Goal: Task Accomplishment & Management: Manage account settings

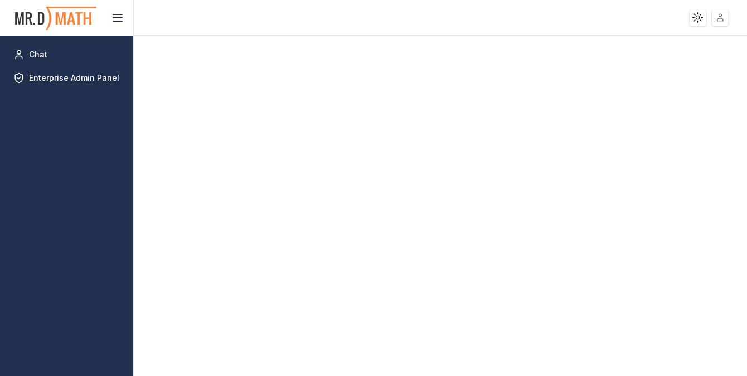
click at [717, 14] on html "Toggle theme Toggle user menu Chat Enterprise Admin Panel" at bounding box center [373, 188] width 747 height 376
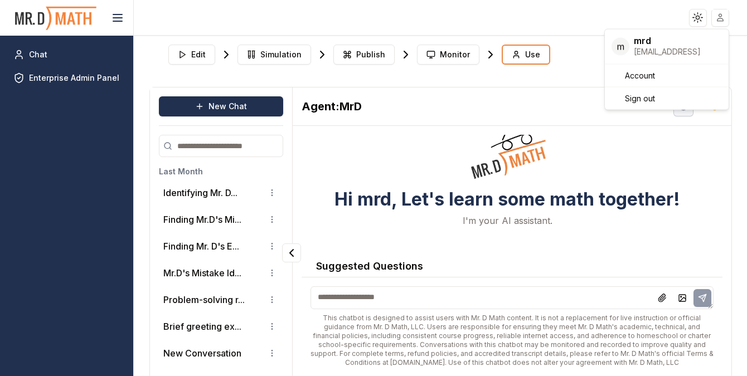
click at [48, 77] on html "Toggle theme Toggle user menu Chat Enterprise Admin Panel Edit Simulation Publi…" at bounding box center [373, 188] width 747 height 376
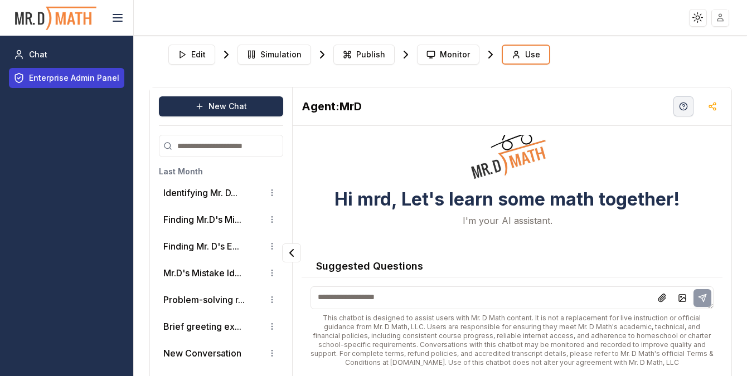
click at [57, 77] on span "Enterprise Admin Panel" at bounding box center [74, 77] width 90 height 11
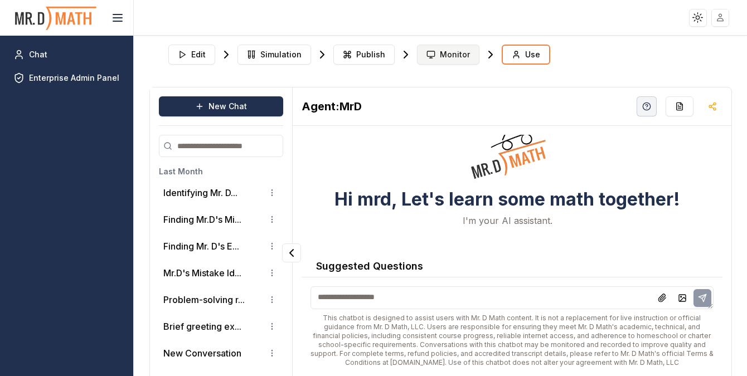
click at [449, 55] on span "Monitor" at bounding box center [455, 54] width 30 height 11
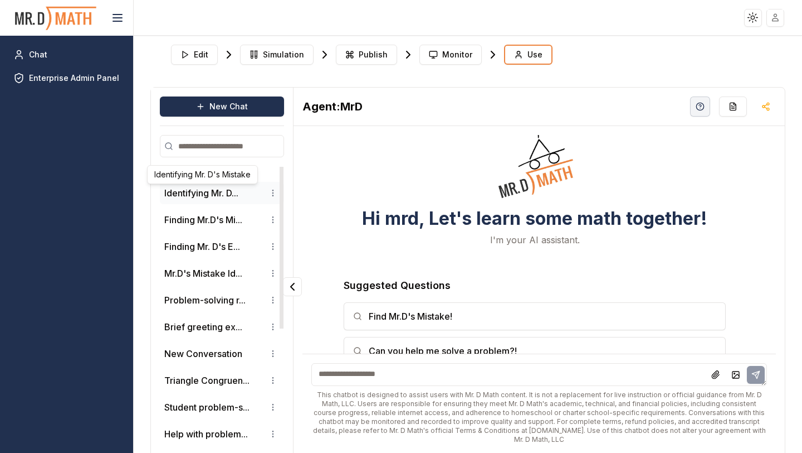
click at [211, 195] on button "Identifying Mr. D..." at bounding box center [201, 192] width 74 height 13
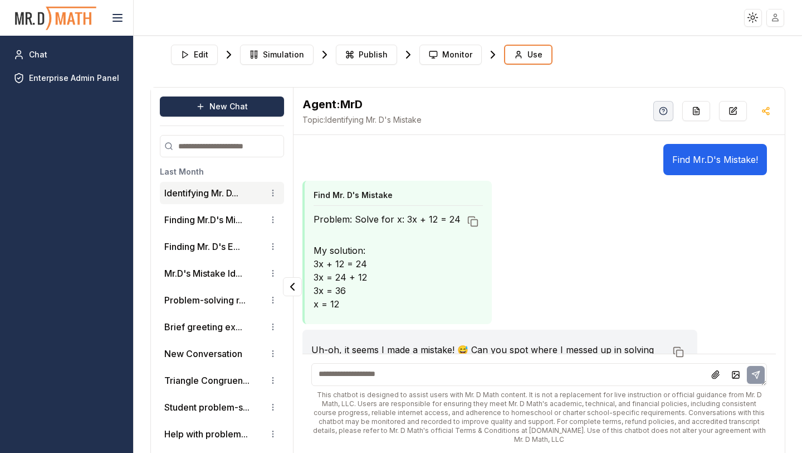
scroll to position [53, 0]
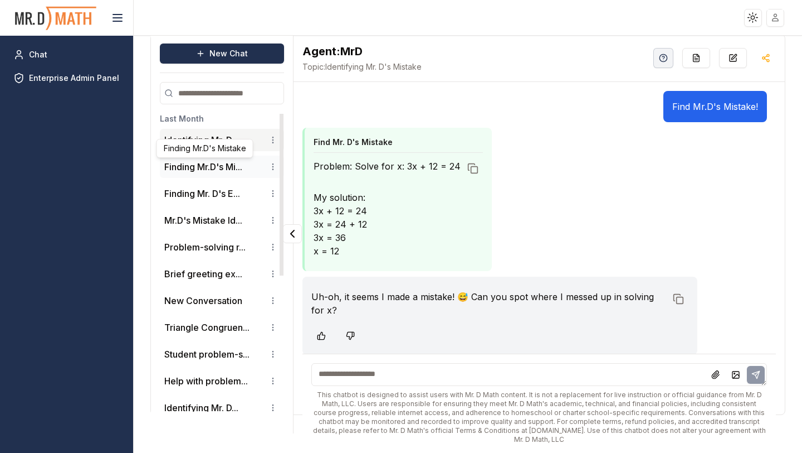
click at [200, 165] on button "Finding Mr.D's Mi..." at bounding box center [203, 166] width 78 height 13
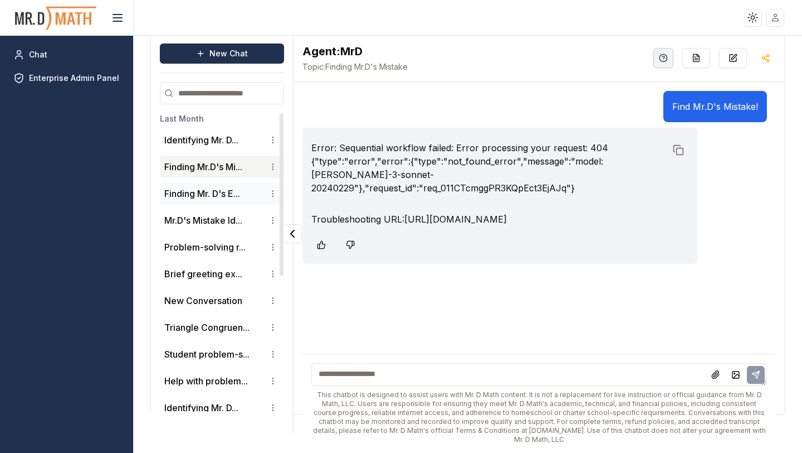
click at [219, 197] on button "Finding Mr. D's E..." at bounding box center [202, 193] width 76 height 13
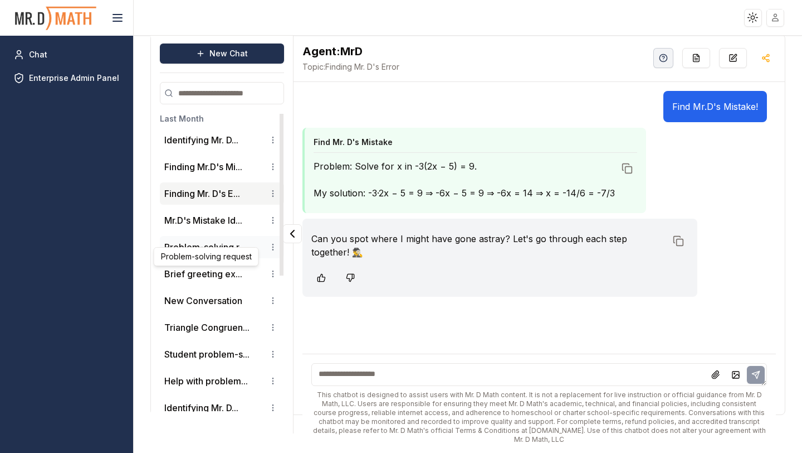
scroll to position [0, 0]
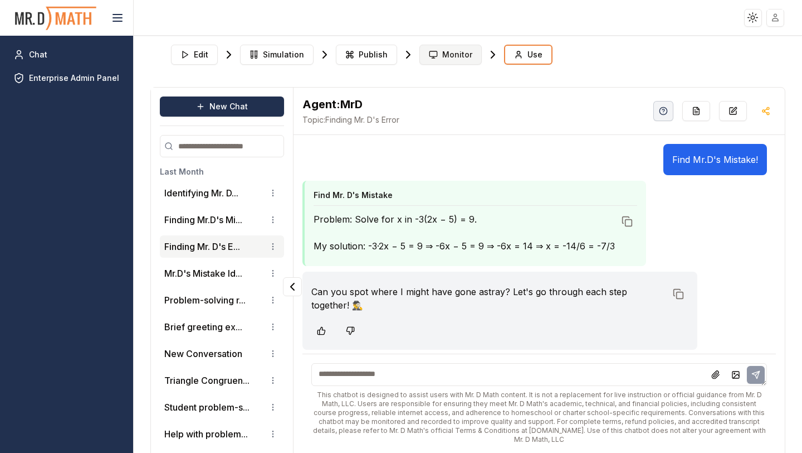
click at [446, 58] on span "Monitor" at bounding box center [457, 54] width 30 height 11
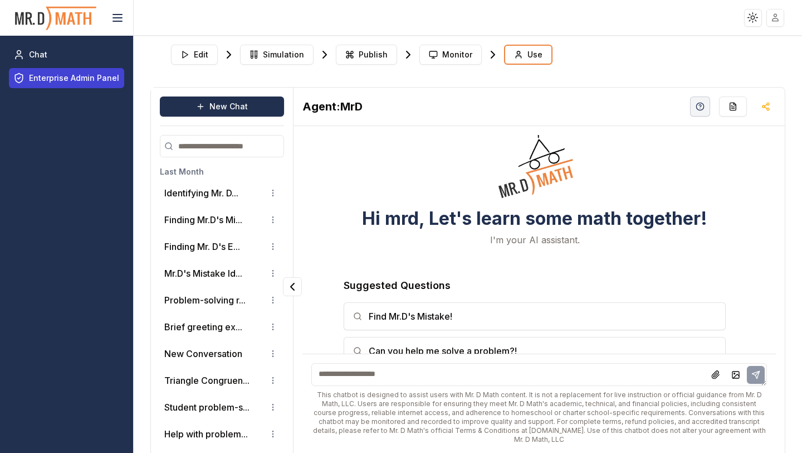
click at [56, 76] on span "Enterprise Admin Panel" at bounding box center [74, 77] width 90 height 11
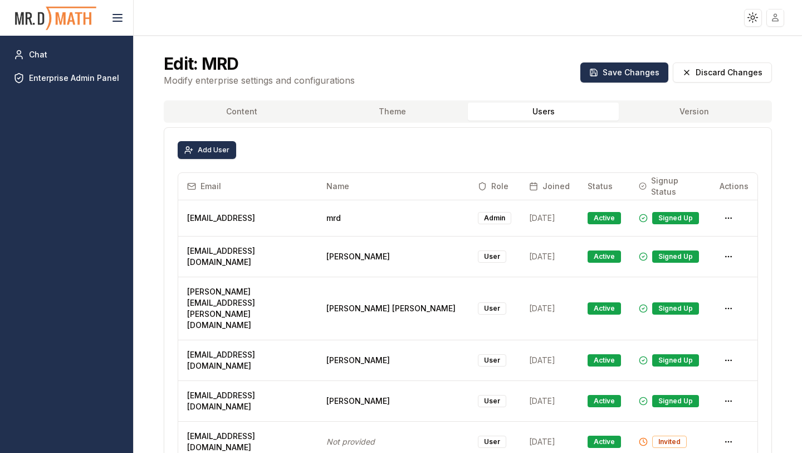
click at [548, 117] on button "Users" at bounding box center [543, 112] width 151 height 18
click at [711, 110] on button "Version" at bounding box center [694, 112] width 151 height 18
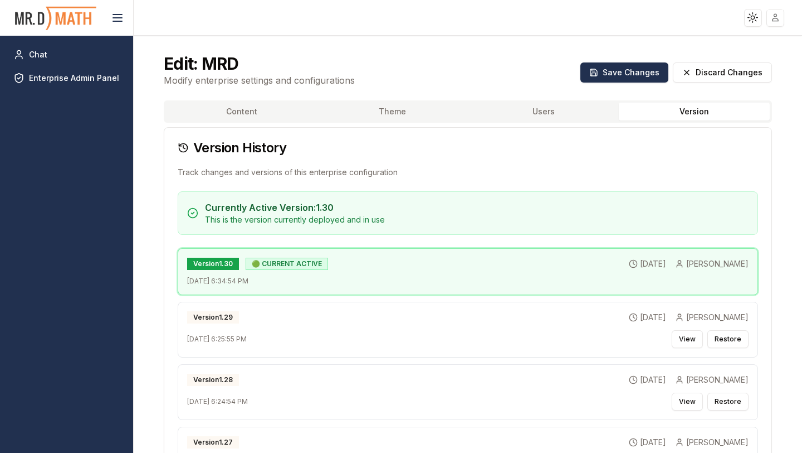
click at [577, 108] on button "Users" at bounding box center [543, 112] width 151 height 18
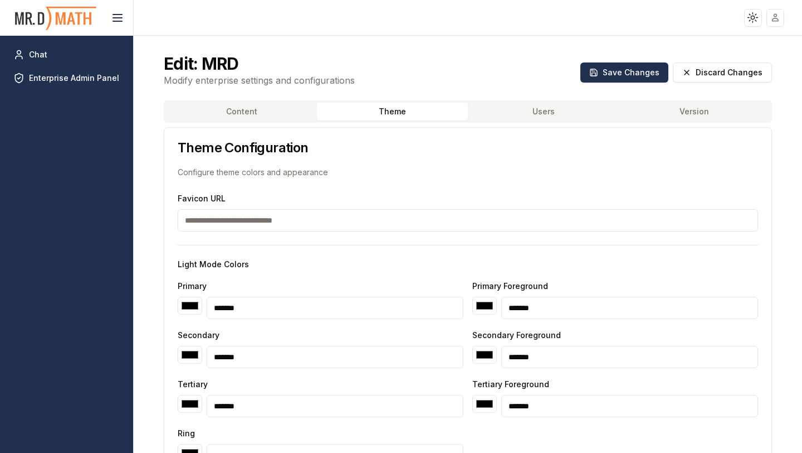
click at [402, 107] on button "Theme" at bounding box center [392, 112] width 151 height 18
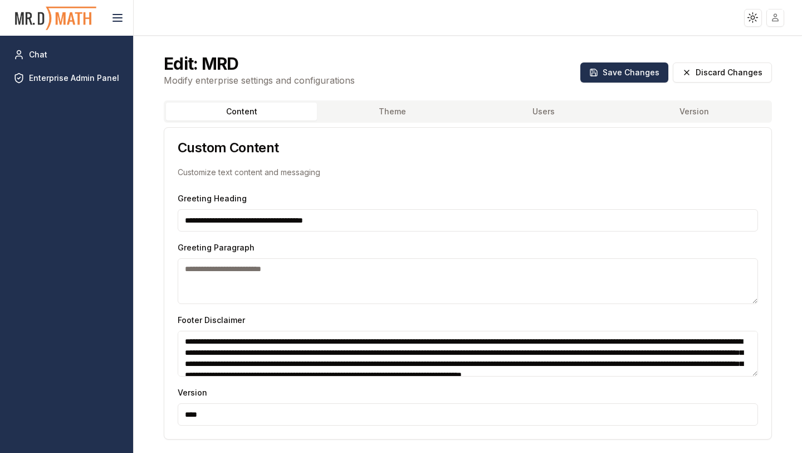
click at [239, 104] on button "Content" at bounding box center [241, 112] width 151 height 18
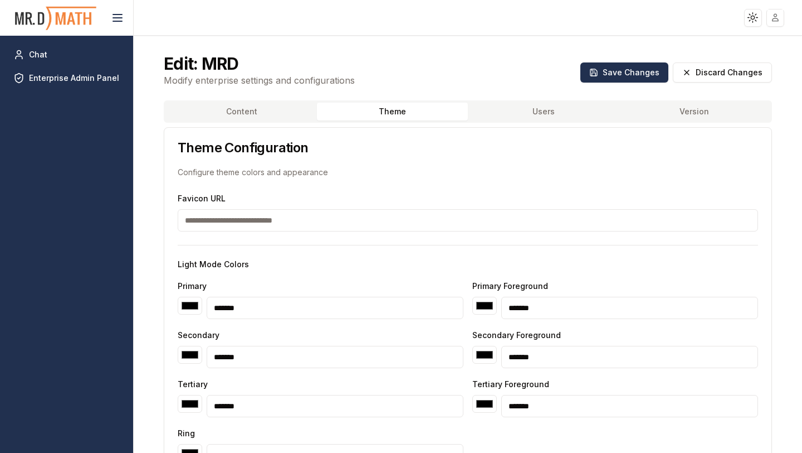
click at [413, 115] on button "Theme" at bounding box center [392, 112] width 151 height 18
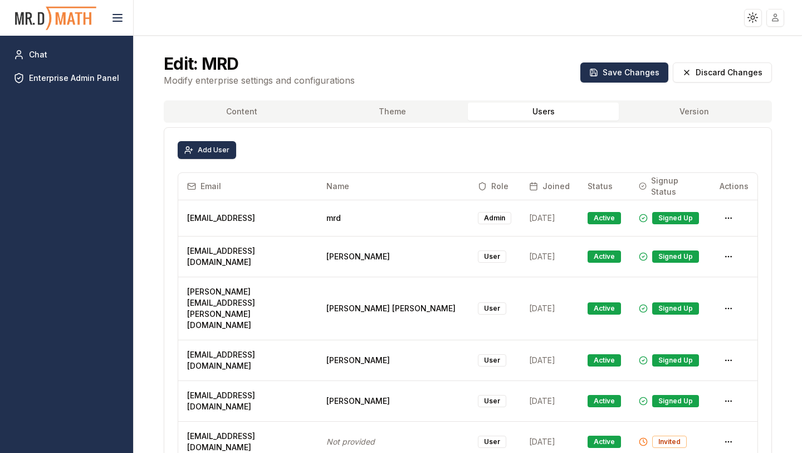
click at [553, 110] on button "Users" at bounding box center [543, 112] width 151 height 18
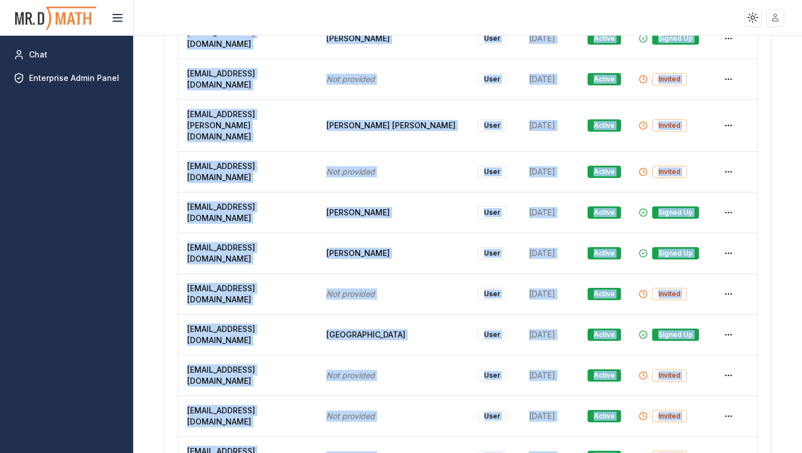
scroll to position [9232, 0]
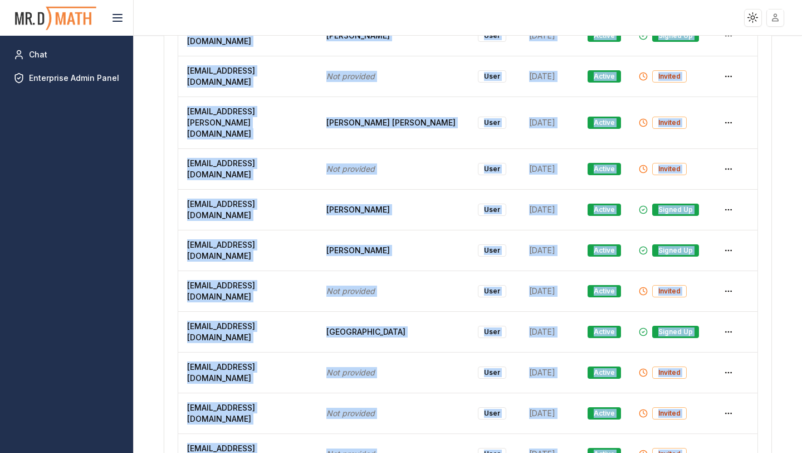
drag, startPoint x: 179, startPoint y: 185, endPoint x: 606, endPoint y: 452, distance: 503.9
copy div "qaish.kanchwala@me.com Qaish Shabbir Kanchwala User 9/29/2025 Active Signed Up …"
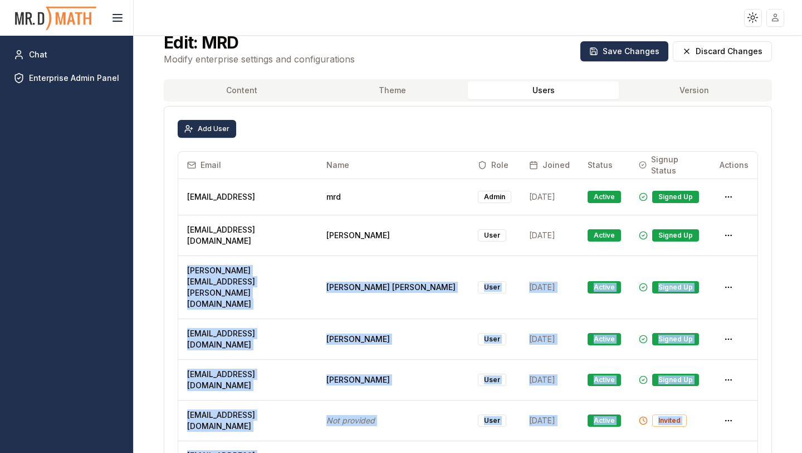
scroll to position [0, 0]
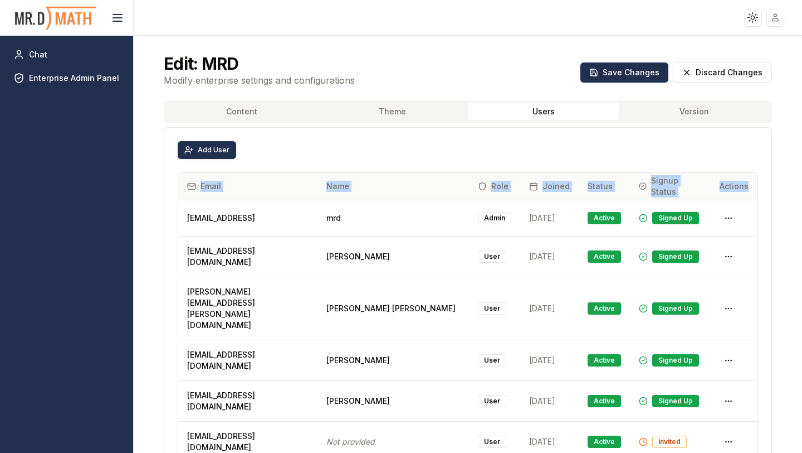
drag, startPoint x: 179, startPoint y: 183, endPoint x: 748, endPoint y: 189, distance: 569.0
click at [746, 189] on tr "Email Name Role Joined Status Signup Status Actions" at bounding box center [468, 186] width 580 height 27
copy tr "Email Name Role Joined Status Signup Status Actions"
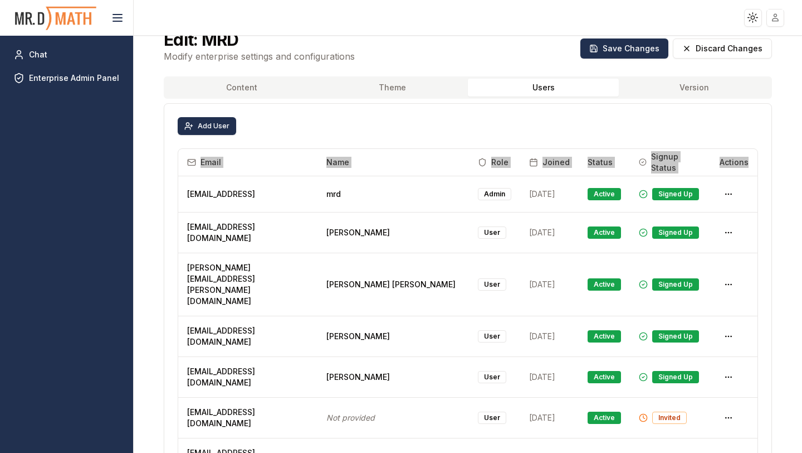
scroll to position [27, 0]
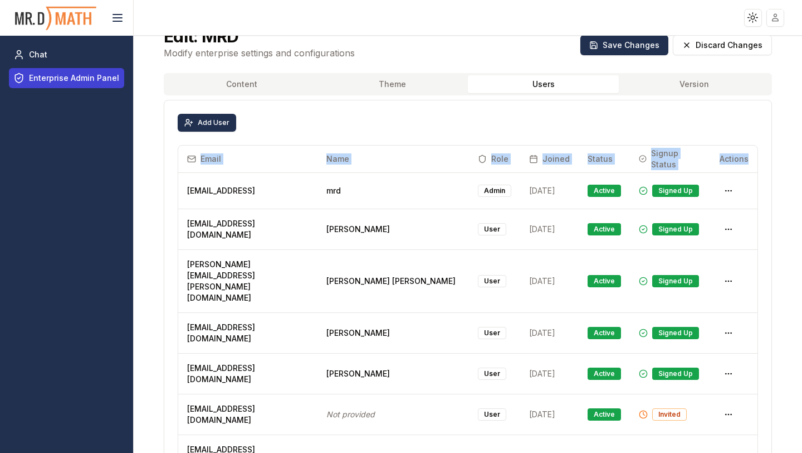
click at [67, 82] on span "Enterprise Admin Panel" at bounding box center [74, 77] width 90 height 11
click at [90, 78] on span "Enterprise Admin Panel" at bounding box center [74, 77] width 90 height 11
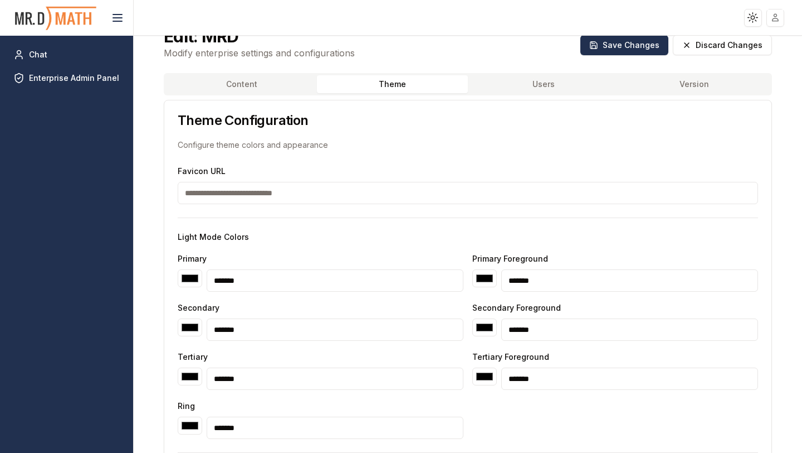
click at [400, 86] on button "Theme" at bounding box center [392, 84] width 151 height 18
click at [241, 86] on button "Content" at bounding box center [241, 84] width 151 height 18
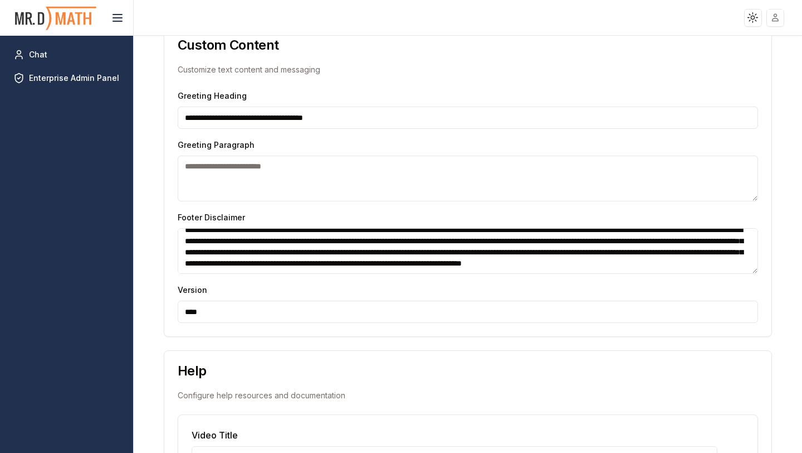
scroll to position [108, 0]
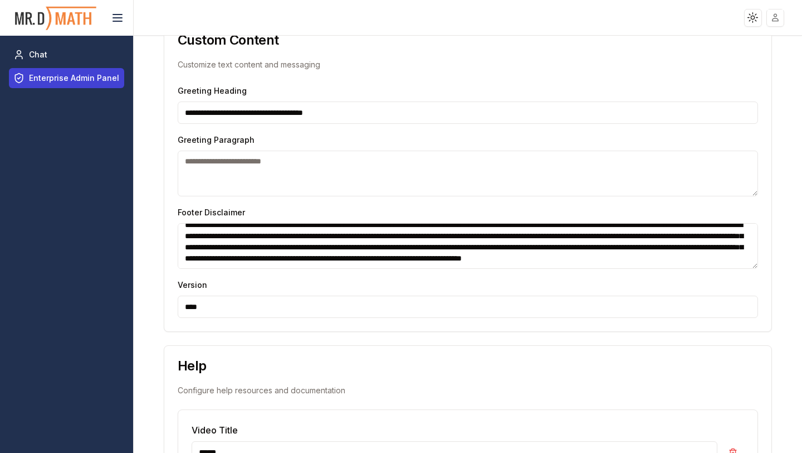
click at [68, 80] on span "Enterprise Admin Panel" at bounding box center [74, 77] width 90 height 11
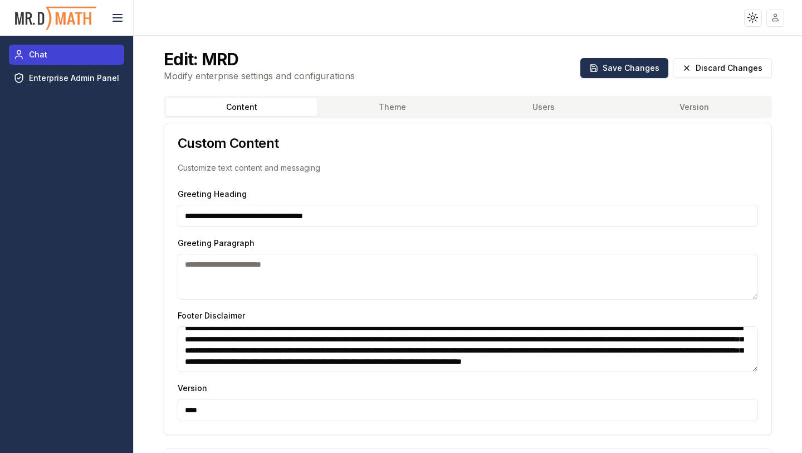
click at [62, 46] on link "Chat" at bounding box center [66, 55] width 115 height 20
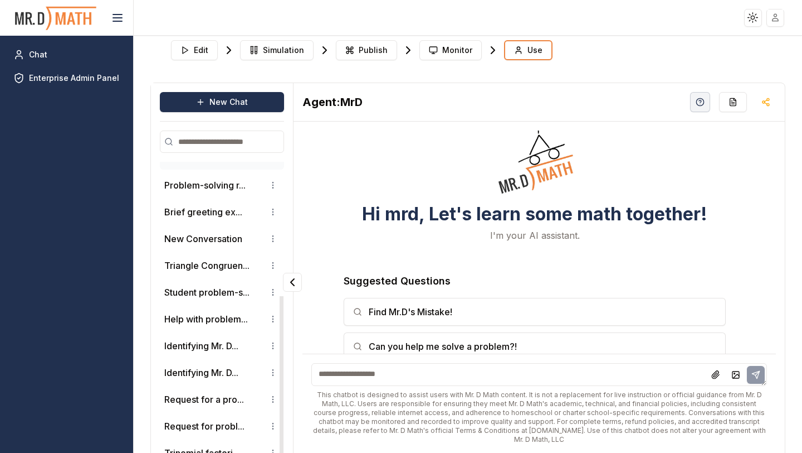
scroll to position [250, 0]
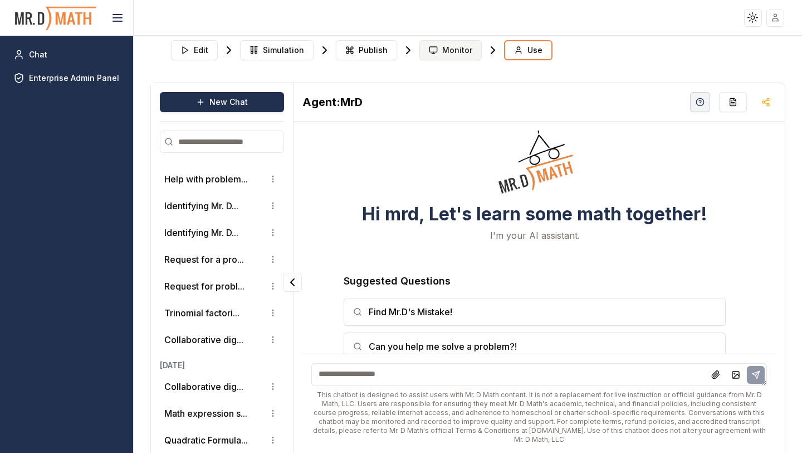
click at [444, 51] on span "Monitor" at bounding box center [457, 50] width 30 height 11
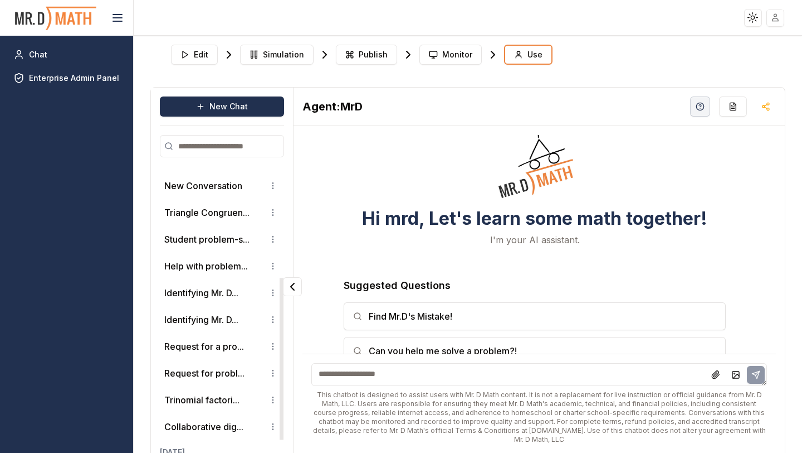
scroll to position [250, 0]
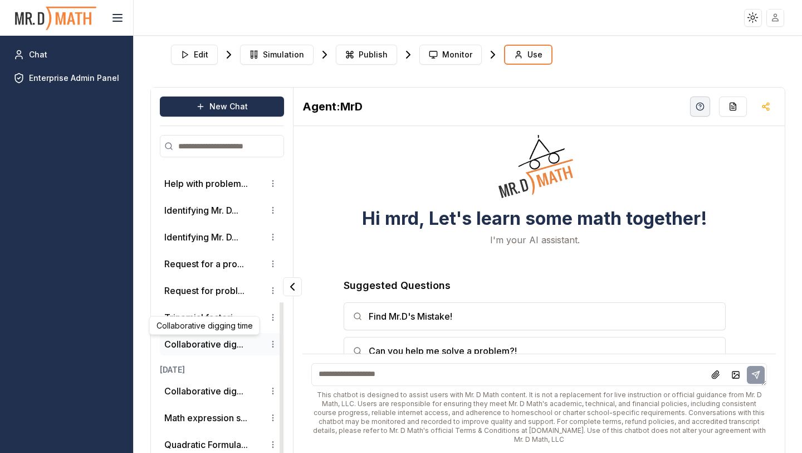
click at [205, 342] on button "Collaborative dig..." at bounding box center [203, 343] width 79 height 13
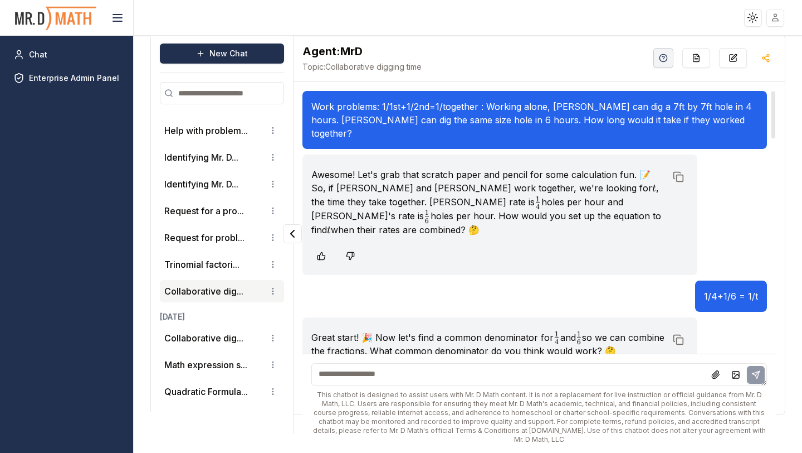
scroll to position [0, 0]
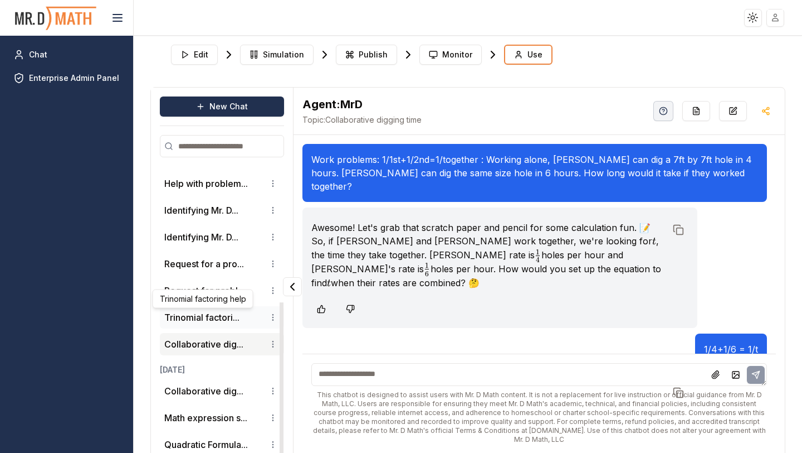
click at [204, 313] on button "Trinomial factori..." at bounding box center [201, 316] width 75 height 13
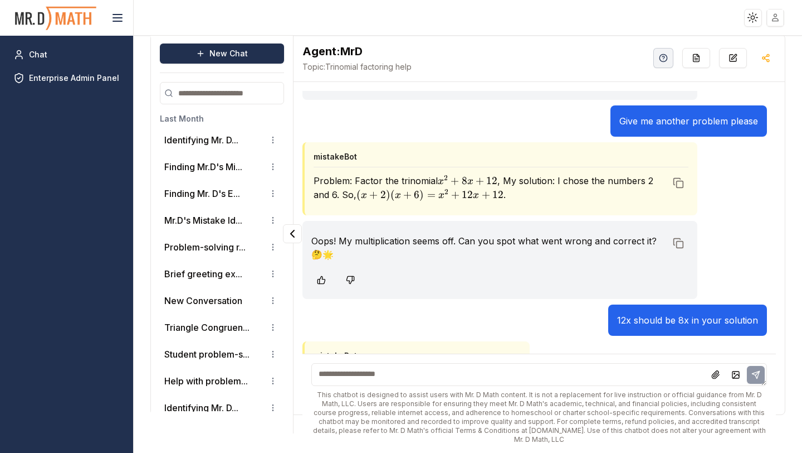
click at [746, 17] on html "Toggle theme Toggle user menu Chat Enterprise Admin Panel Edit Simulation Publi…" at bounding box center [401, 226] width 802 height 453
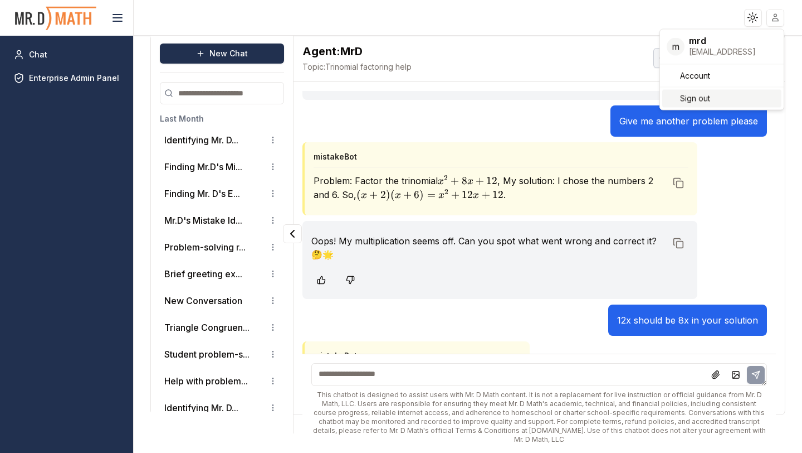
click at [700, 92] on div "Sign out" at bounding box center [722, 99] width 119 height 18
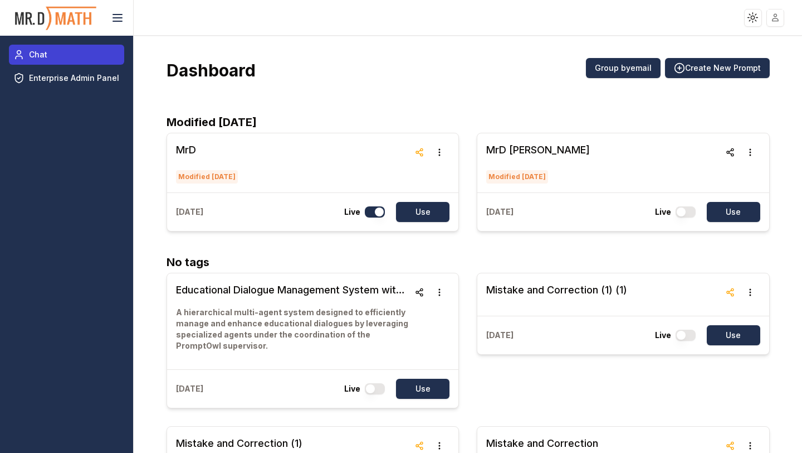
click at [45, 50] on span "Chat" at bounding box center [38, 54] width 18 height 11
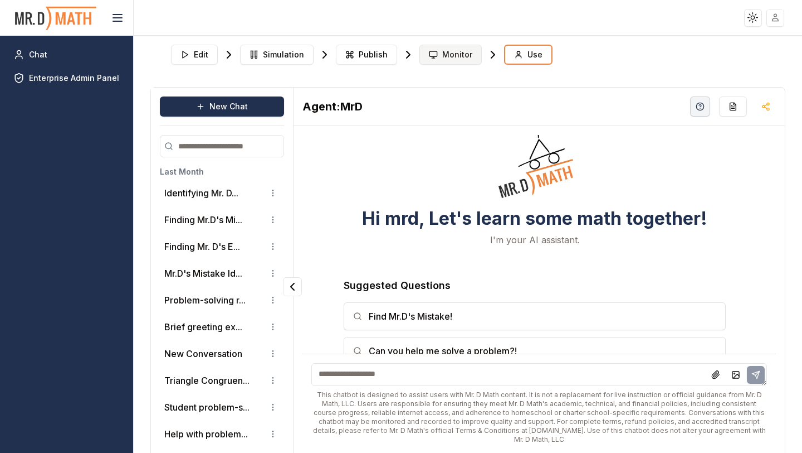
click at [455, 52] on span "Monitor" at bounding box center [457, 54] width 30 height 11
click at [449, 54] on span "Monitor" at bounding box center [457, 54] width 30 height 11
click at [434, 59] on button "Monitor" at bounding box center [451, 55] width 62 height 20
click at [737, 110] on icon "button" at bounding box center [733, 106] width 9 height 9
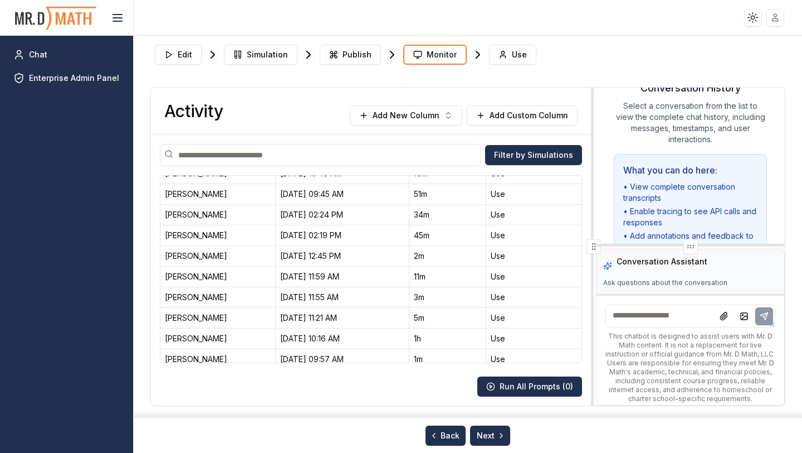
scroll to position [751, 0]
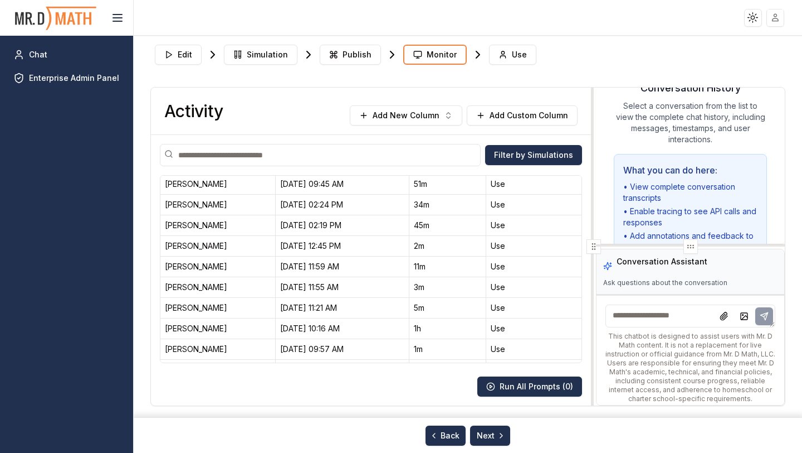
click at [291, 158] on input at bounding box center [320, 155] width 321 height 22
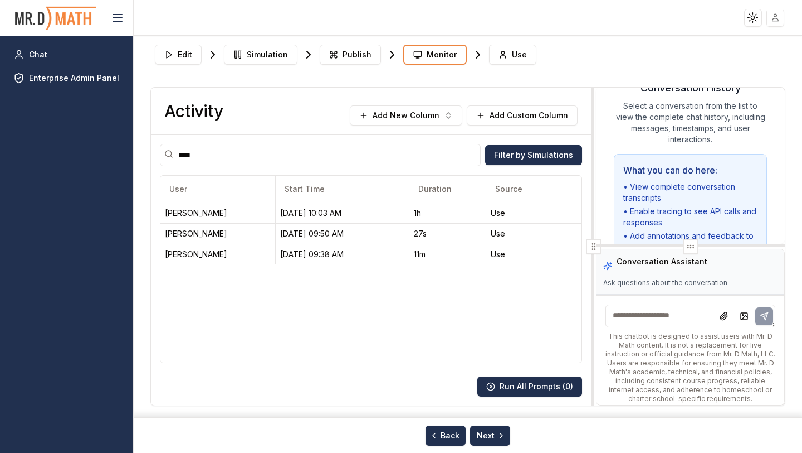
scroll to position [0, 0]
type input "****"
click at [212, 212] on div "[PERSON_NAME]" at bounding box center [218, 212] width 106 height 11
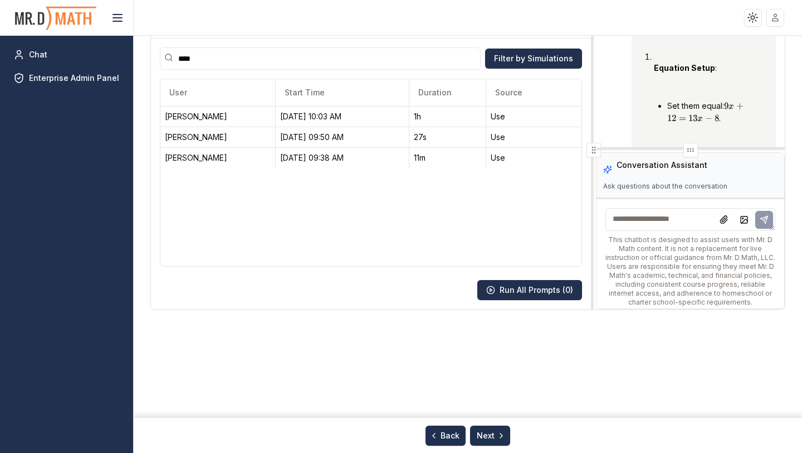
scroll to position [11613, 0]
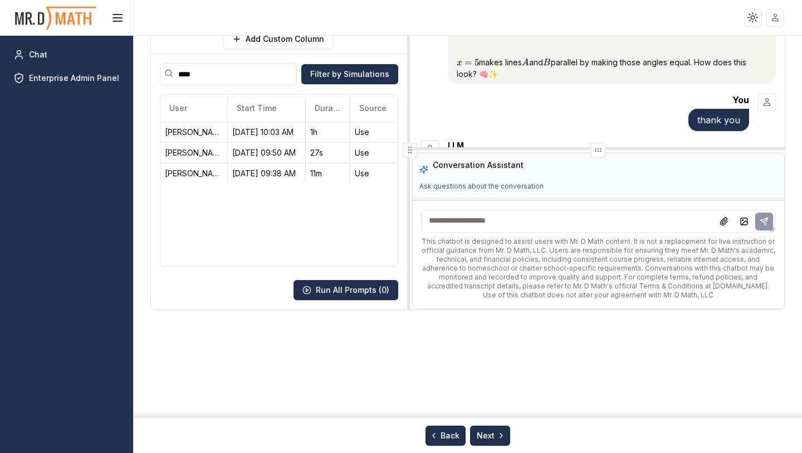
drag, startPoint x: 592, startPoint y: 149, endPoint x: 408, endPoint y: 157, distance: 184.1
click at [408, 157] on div at bounding box center [410, 150] width 4 height 318
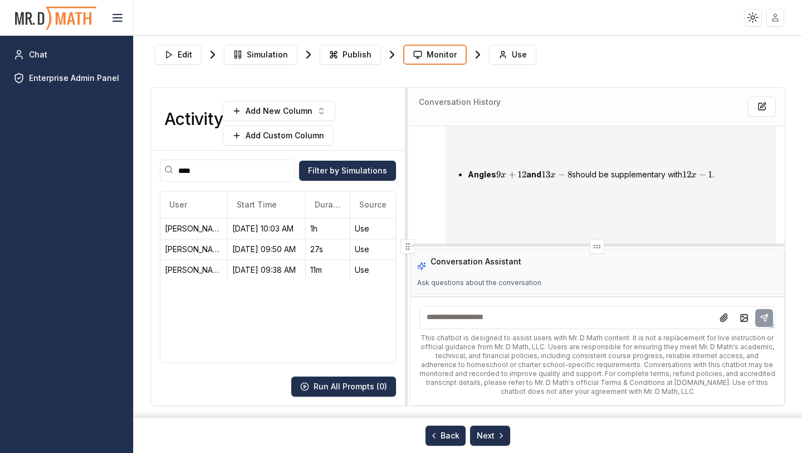
scroll to position [8932, 0]
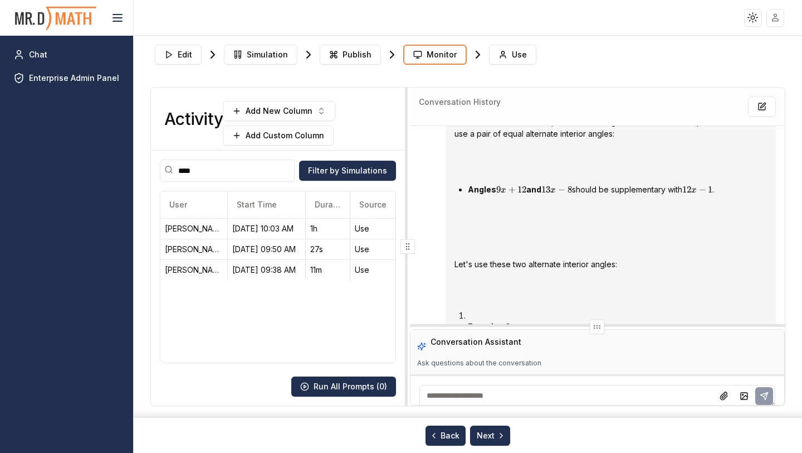
drag, startPoint x: 599, startPoint y: 247, endPoint x: 600, endPoint y: 330, distance: 83.0
click at [600, 330] on icon at bounding box center [597, 326] width 9 height 9
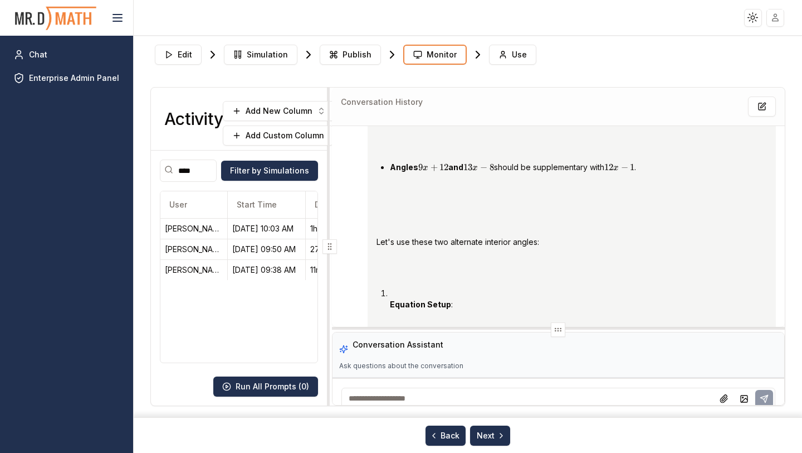
drag, startPoint x: 409, startPoint y: 244, endPoint x: 322, endPoint y: 251, distance: 87.7
click at [323, 251] on div at bounding box center [330, 246] width 14 height 14
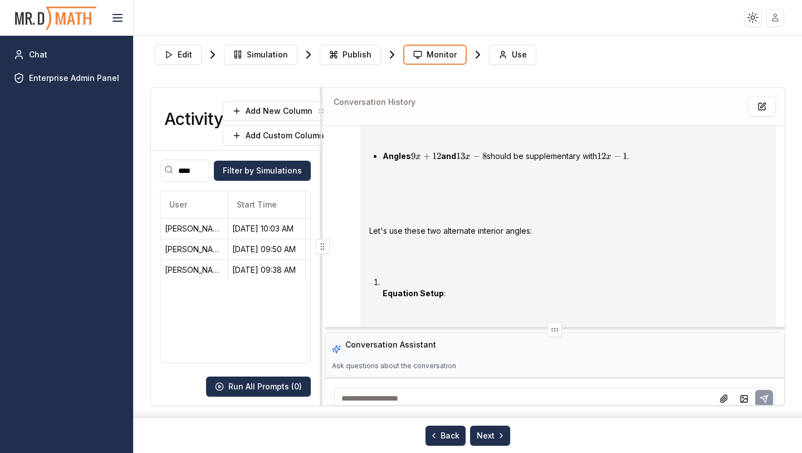
scroll to position [8720, 0]
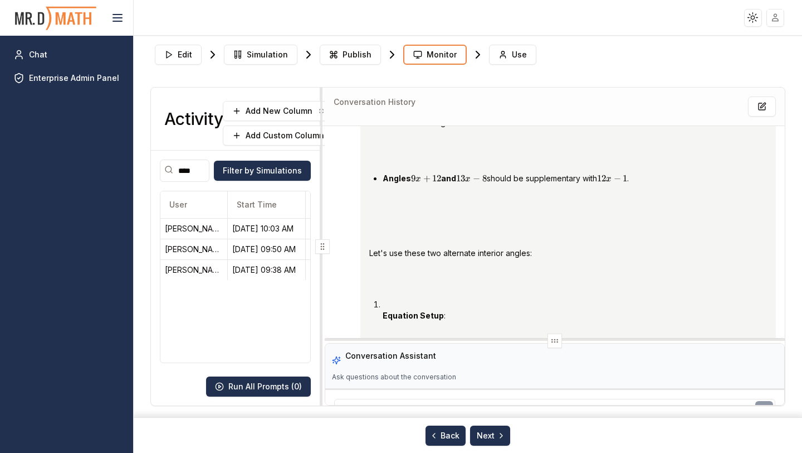
drag, startPoint x: 556, startPoint y: 327, endPoint x: 553, endPoint y: 348, distance: 21.3
click at [553, 348] on div "Conversation History Annotate Conversation You [Message with attachment] LLM Le…" at bounding box center [555, 246] width 460 height 318
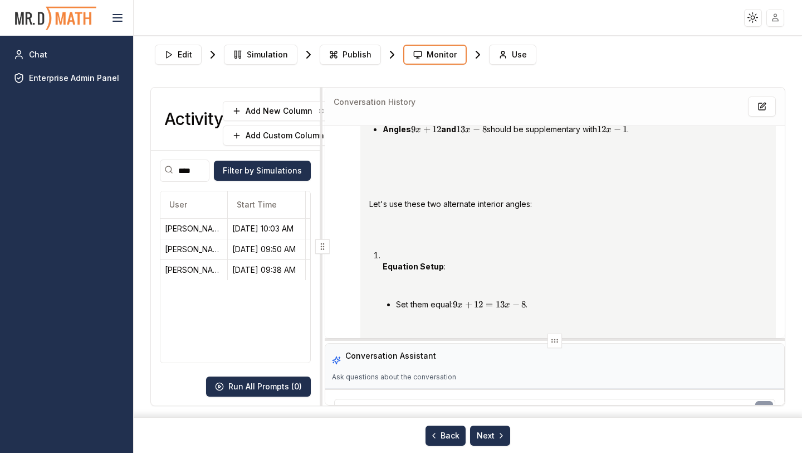
scroll to position [8774, 0]
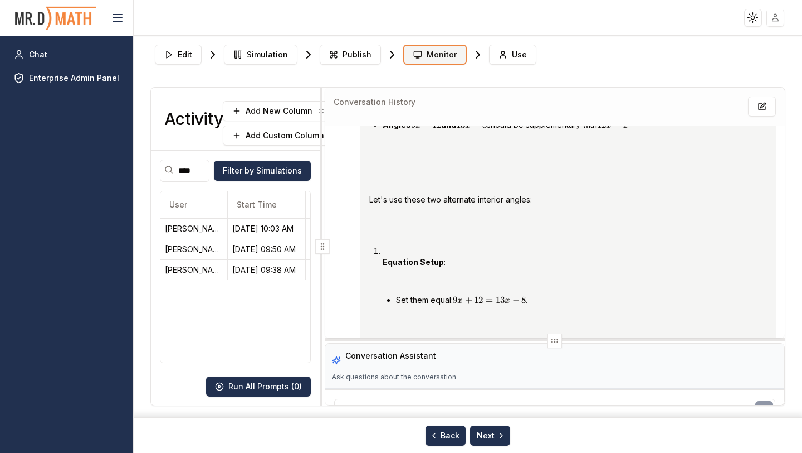
click at [429, 55] on span "Monitor" at bounding box center [442, 54] width 30 height 11
click at [29, 60] on link "Chat" at bounding box center [66, 55] width 115 height 20
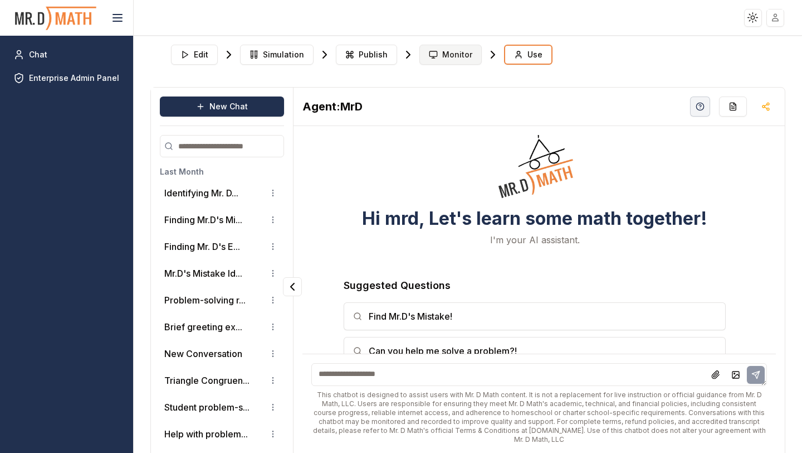
click at [450, 56] on span "Monitor" at bounding box center [457, 54] width 30 height 11
click at [446, 55] on span "Monitor" at bounding box center [457, 54] width 30 height 11
click at [37, 57] on span "Chat" at bounding box center [38, 54] width 18 height 11
click at [447, 52] on span "Monitor" at bounding box center [457, 54] width 30 height 11
click at [445, 58] on span "Monitor" at bounding box center [457, 54] width 30 height 11
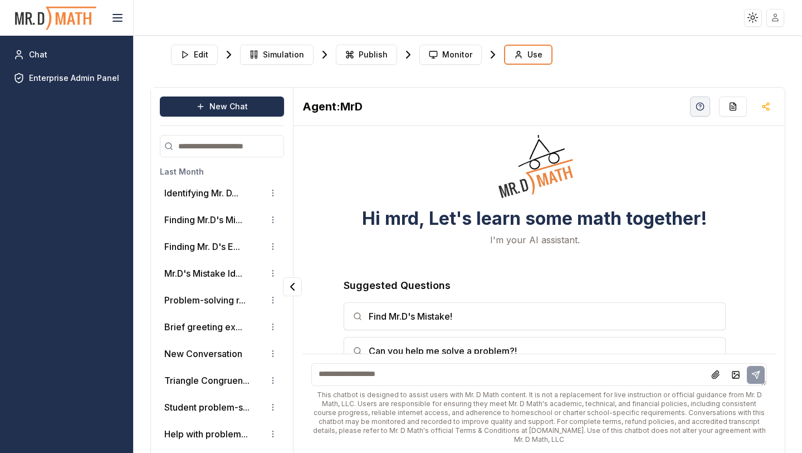
click at [597, 40] on div "Edit Simulation Publish Monitor Use" at bounding box center [469, 54] width 604 height 29
click at [455, 57] on span "Monitor" at bounding box center [457, 54] width 30 height 11
click at [67, 77] on span "Enterprise Admin Panel" at bounding box center [74, 77] width 90 height 11
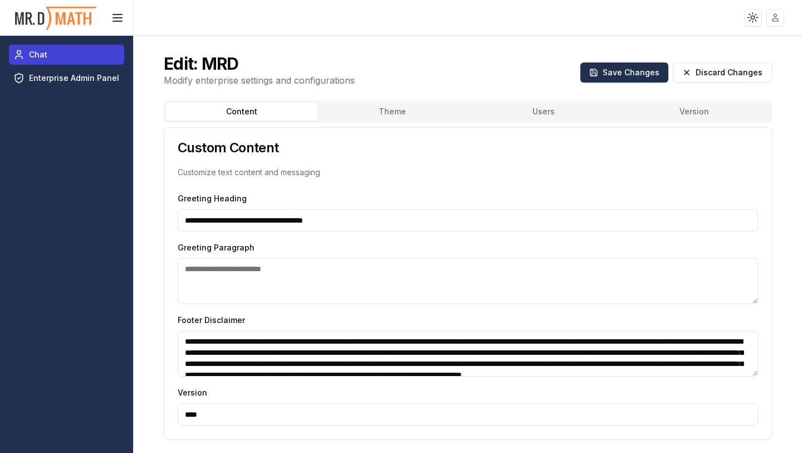
click at [38, 59] on span "Chat" at bounding box center [38, 54] width 18 height 11
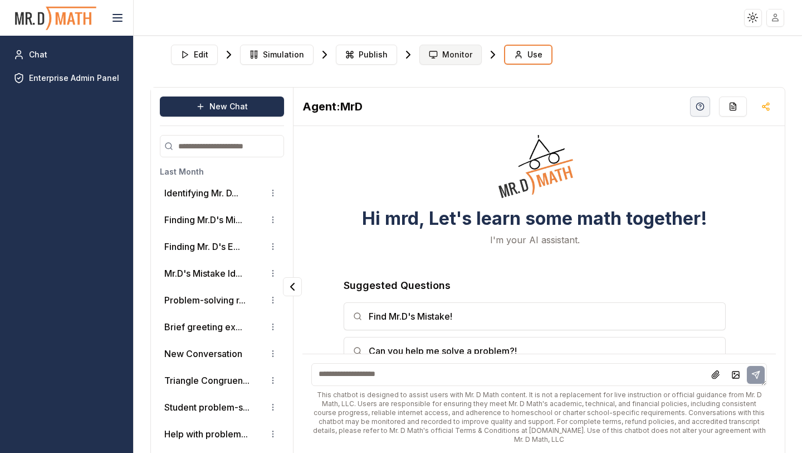
click at [444, 49] on span "Monitor" at bounding box center [457, 54] width 30 height 11
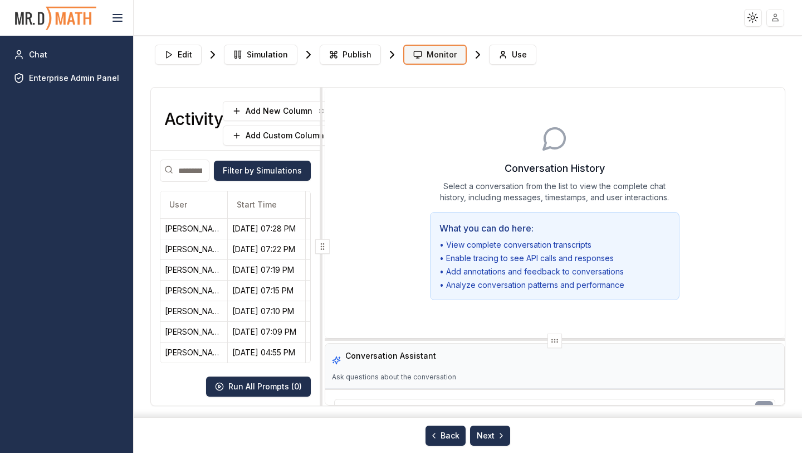
click at [434, 56] on span "Monitor" at bounding box center [442, 54] width 30 height 11
